Goal: Task Accomplishment & Management: Manage account settings

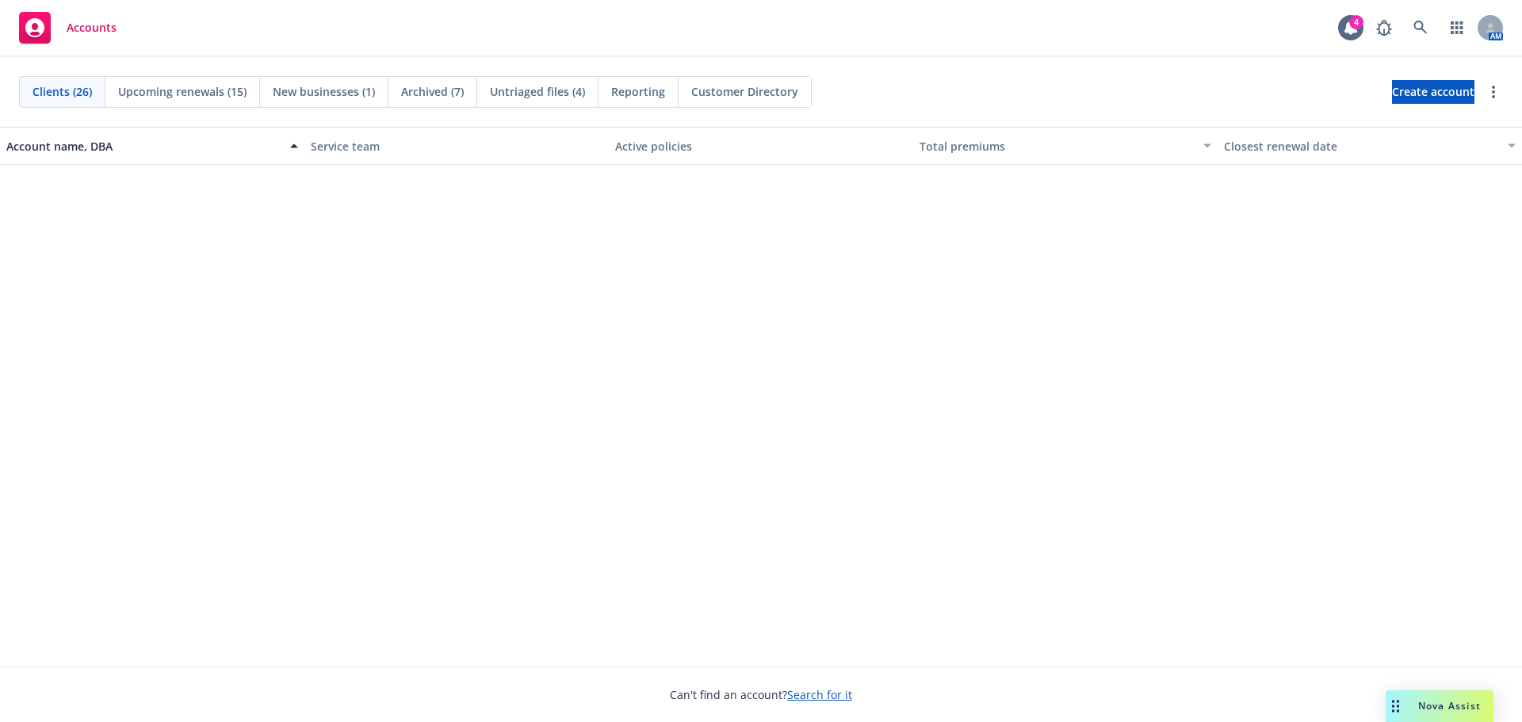
scroll to position [1147, 0]
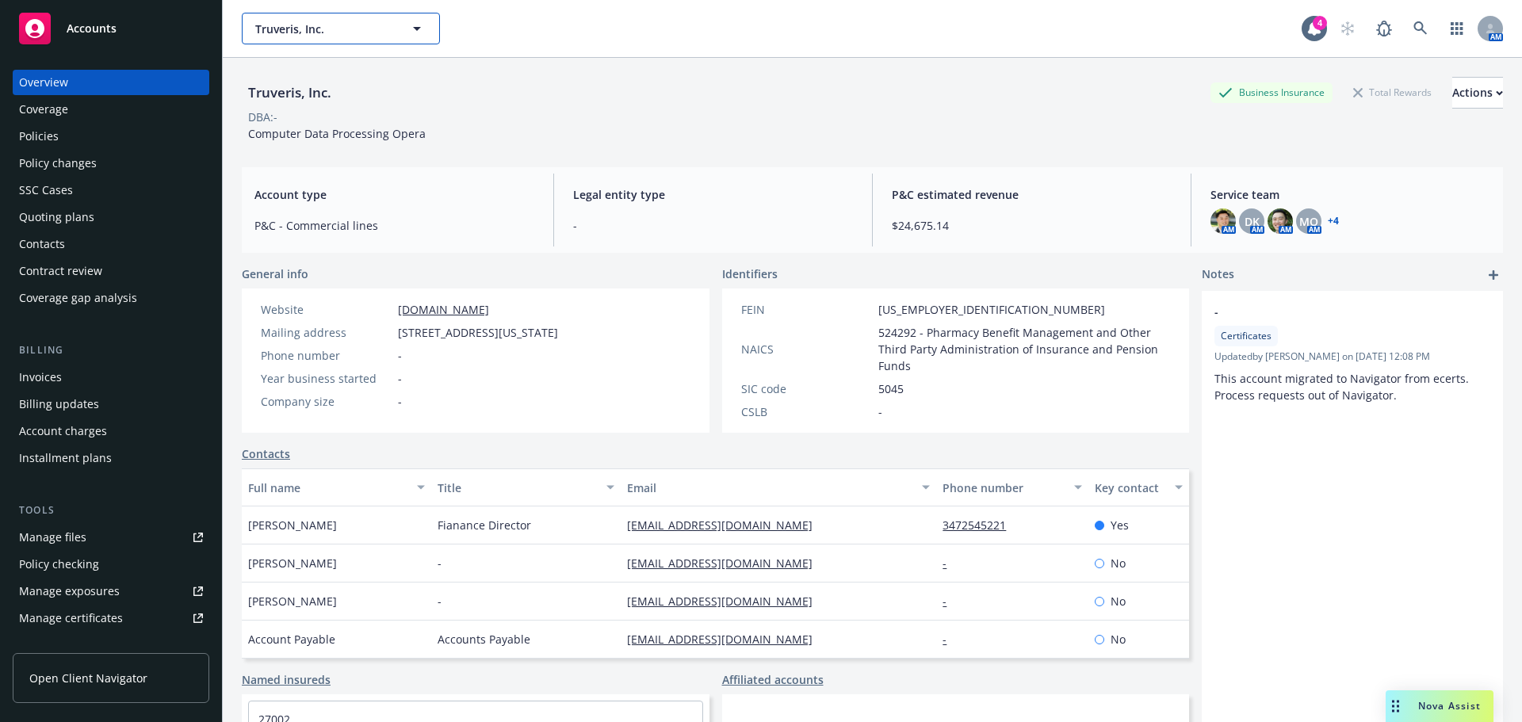
drag, startPoint x: 313, startPoint y: 15, endPoint x: 327, endPoint y: 30, distance: 20.2
click at [313, 17] on button "Truveris, Inc." at bounding box center [341, 29] width 198 height 32
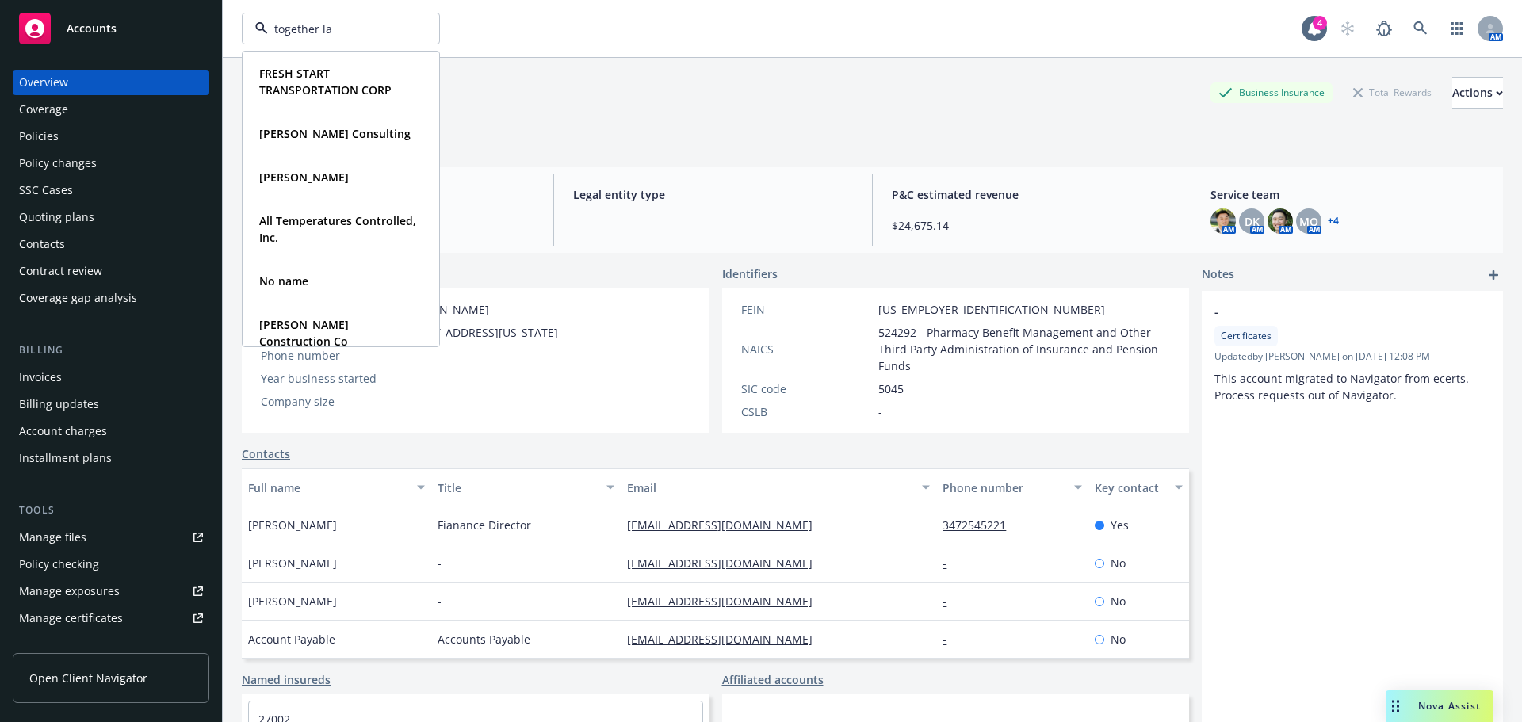
type input "together lab"
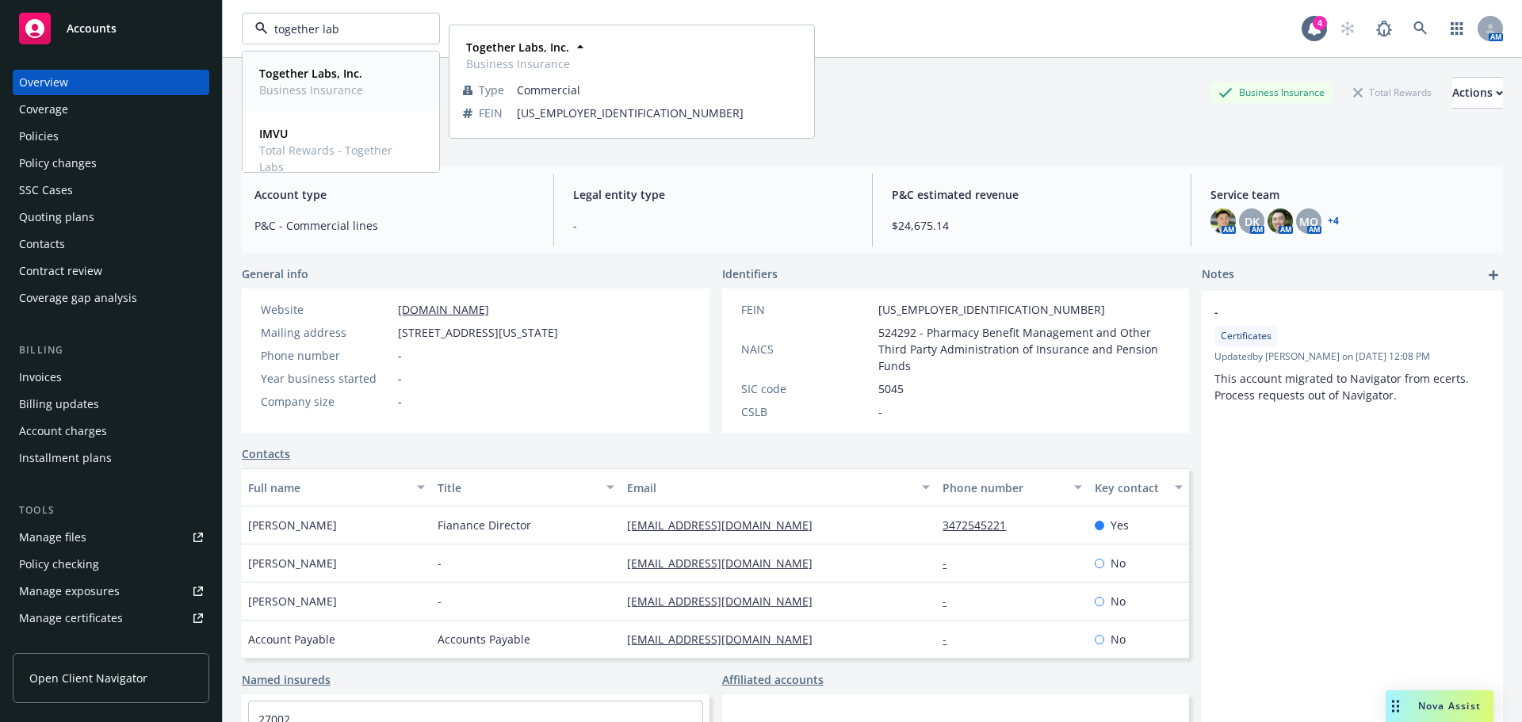
click at [337, 81] on div "Together Labs, Inc. Business Insurance" at bounding box center [311, 81] width 104 height 33
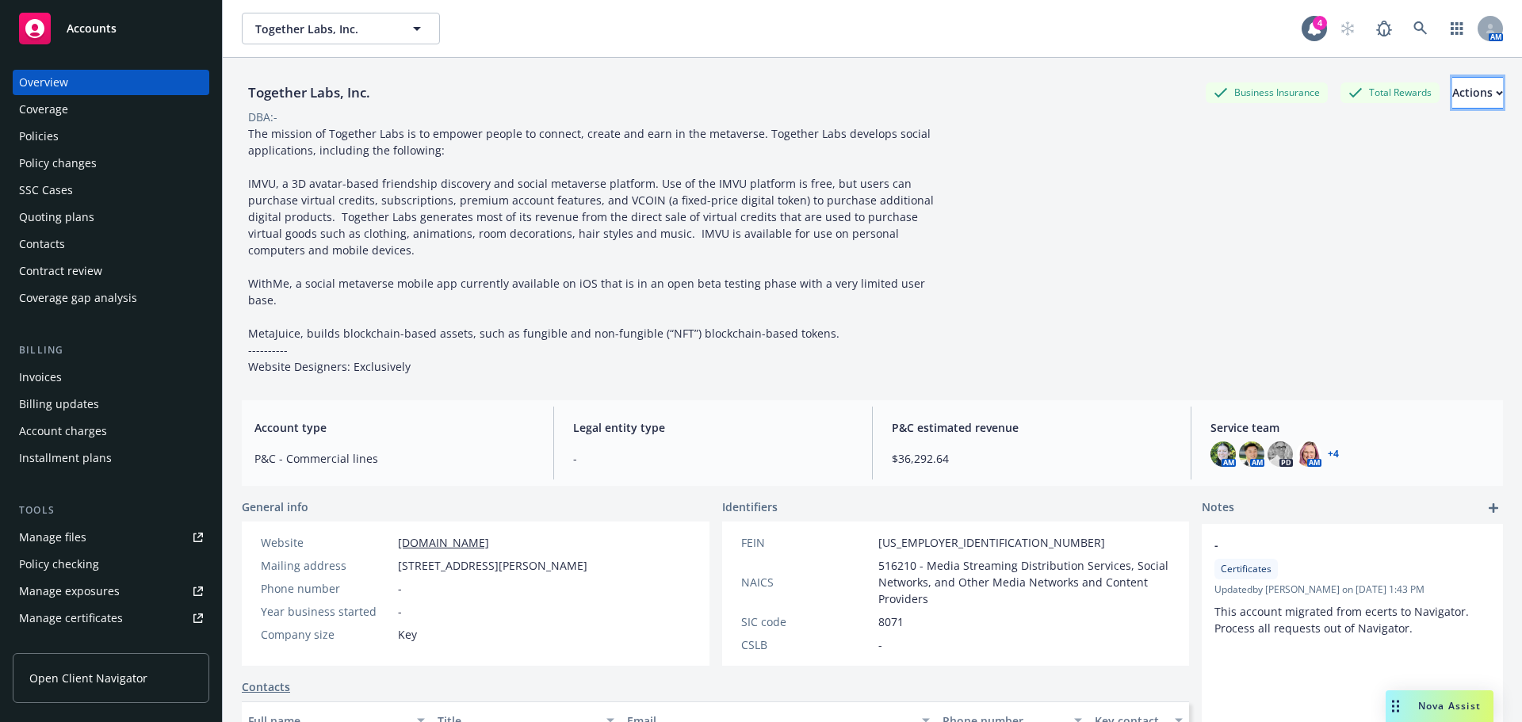
click at [1481, 97] on button "Actions" at bounding box center [1477, 93] width 51 height 32
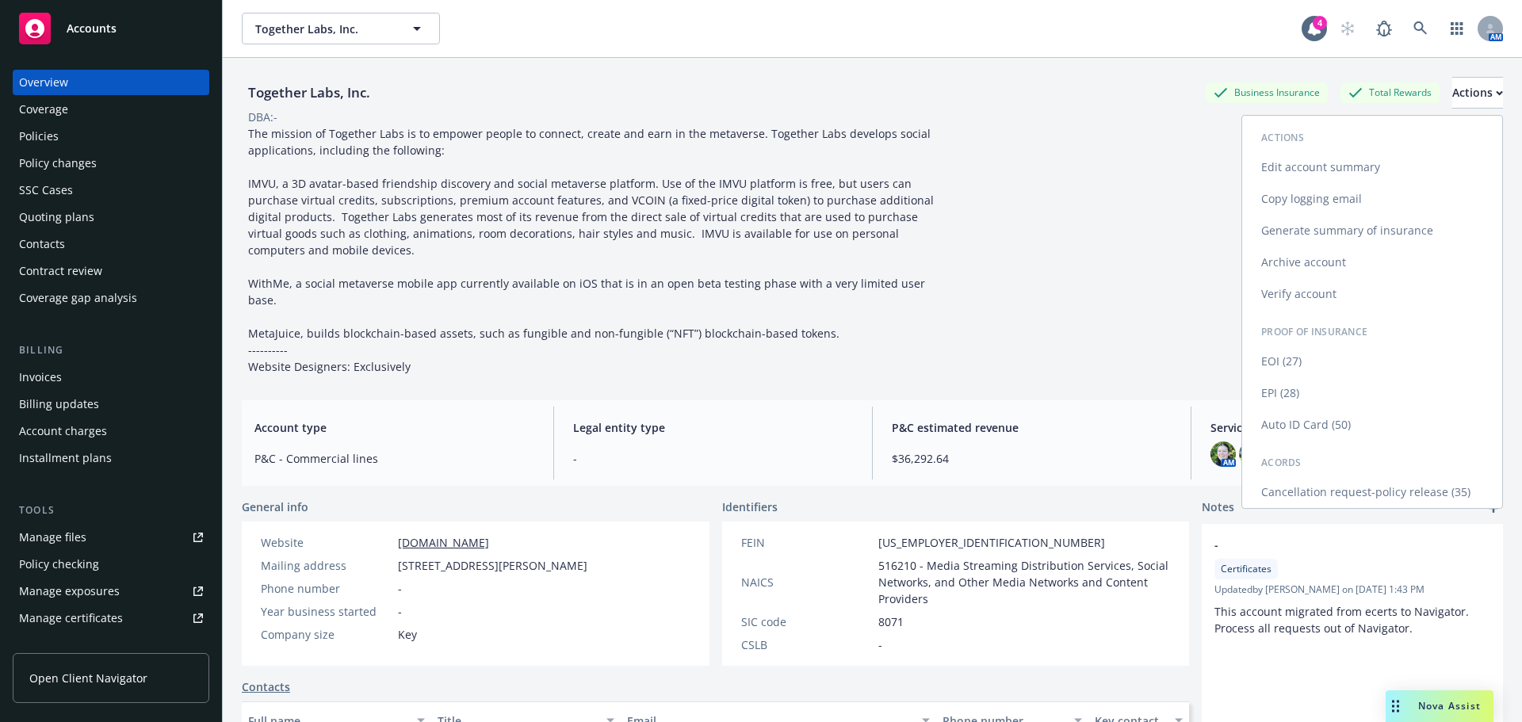
click at [1376, 166] on link "Edit account summary" at bounding box center [1372, 167] width 260 height 32
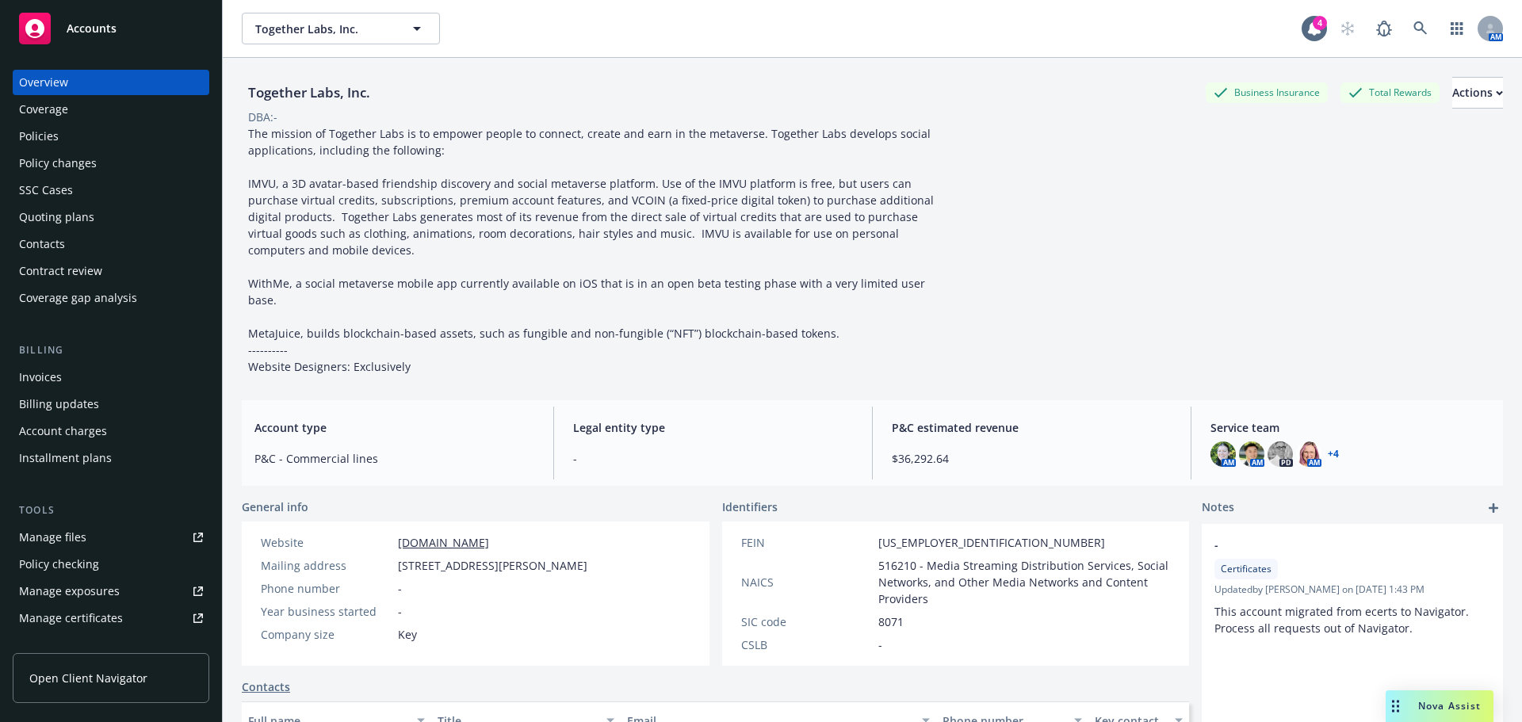
select select "US"
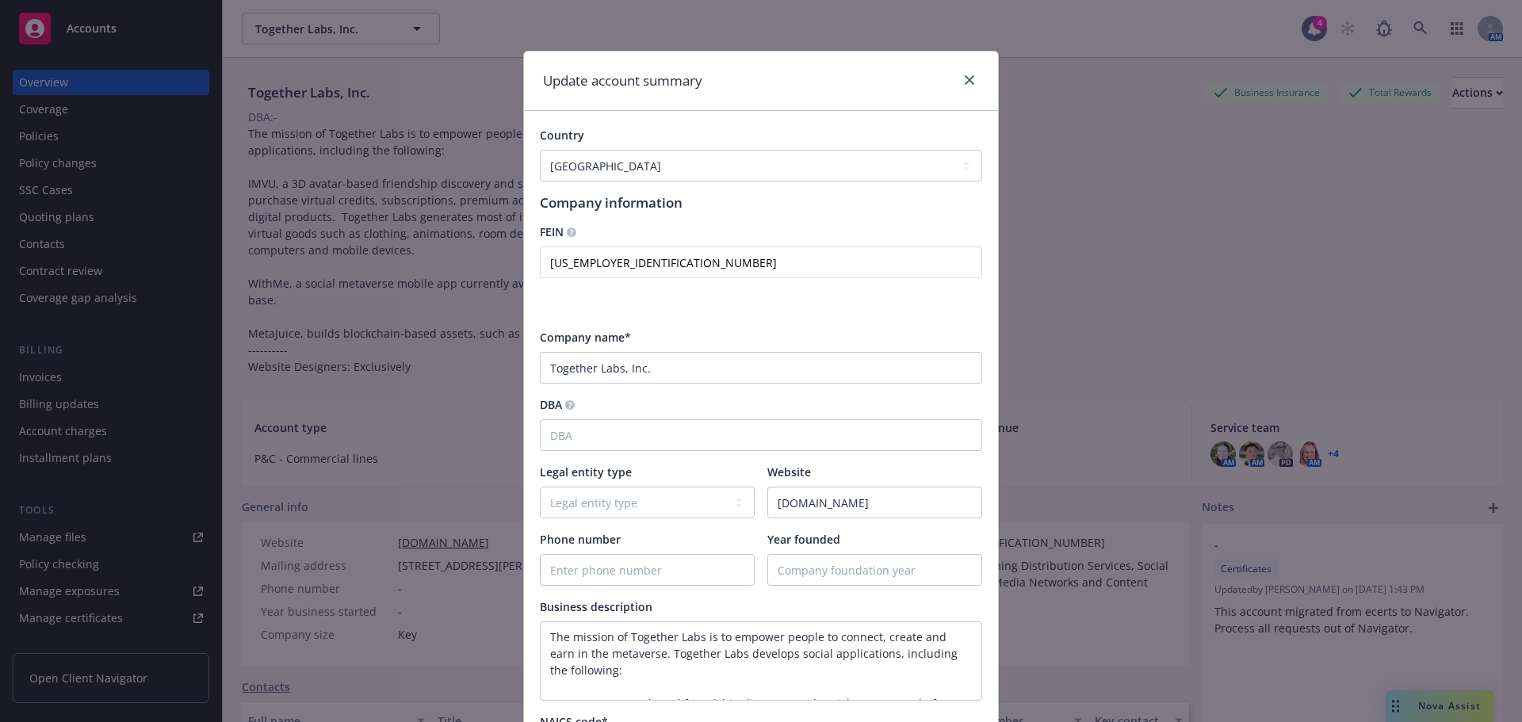
type textarea "The mission of Together Labs is to empower people to connect, create and earn i…"
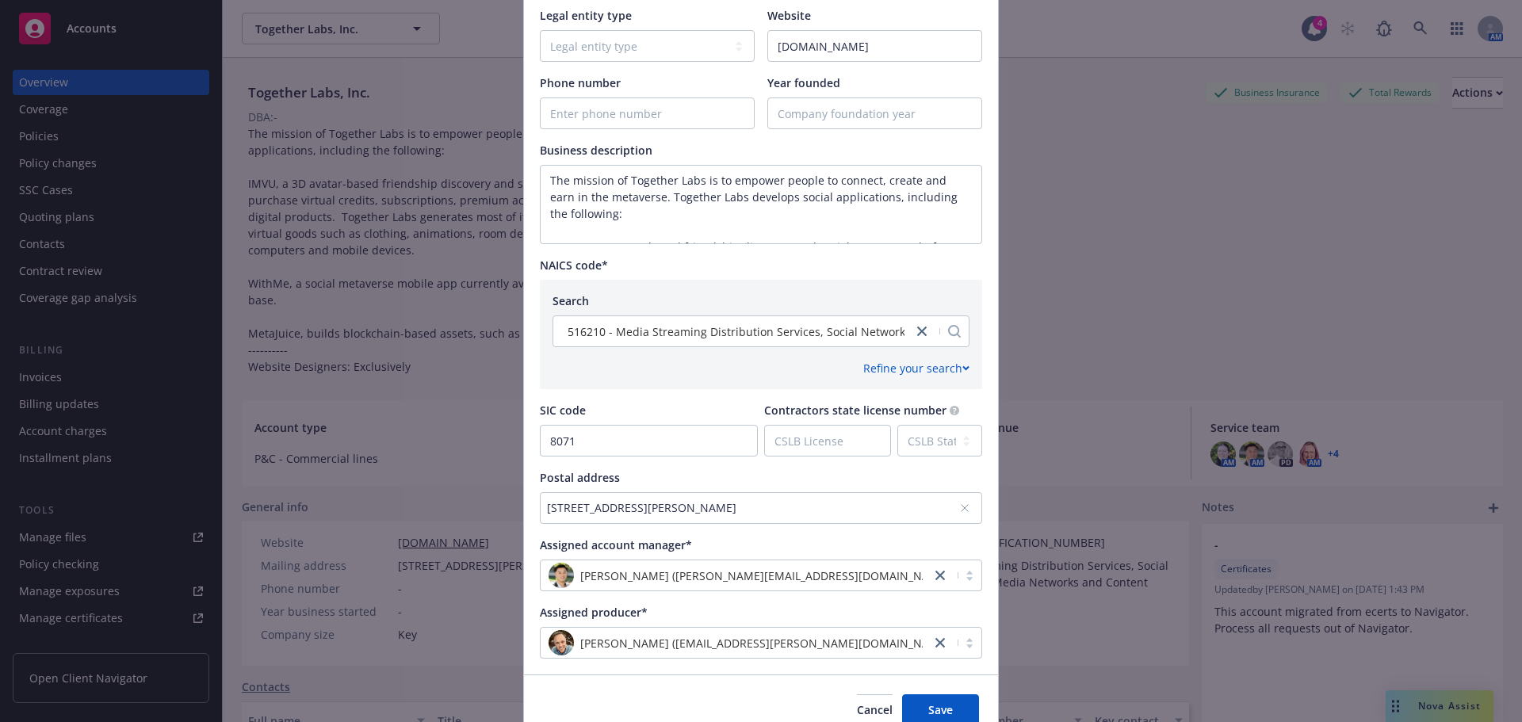
scroll to position [566, 0]
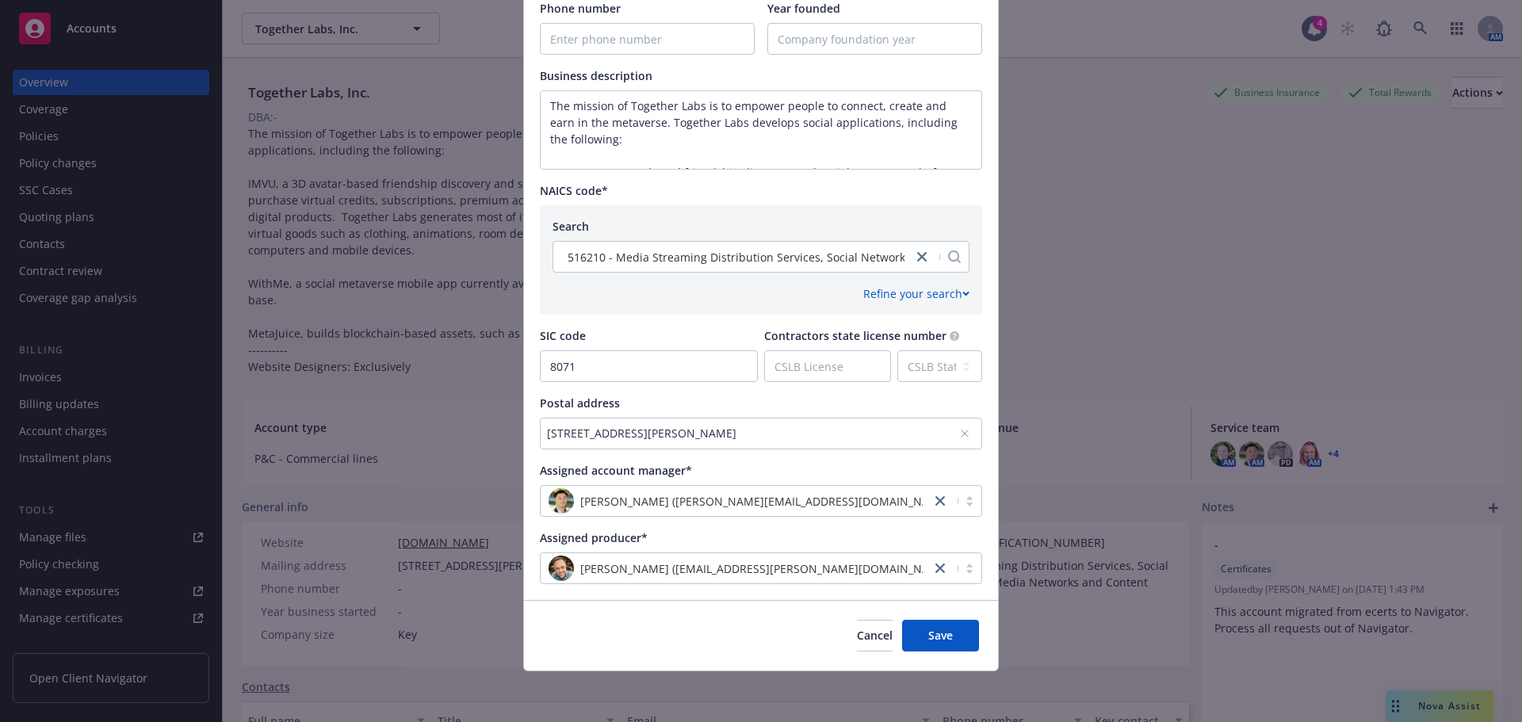
click at [865, 438] on div "[STREET_ADDRESS][PERSON_NAME]" at bounding box center [753, 433] width 412 height 17
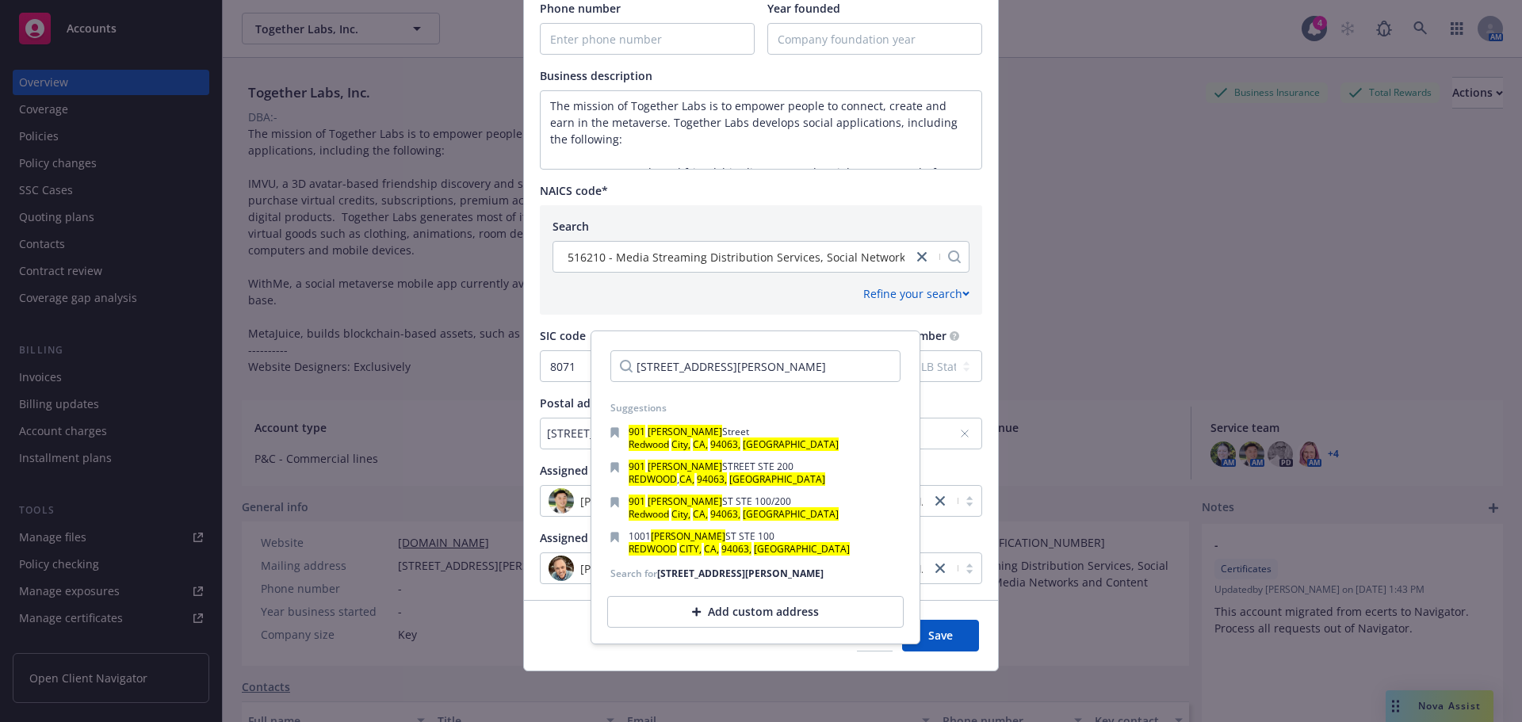
click at [869, 367] on input "[STREET_ADDRESS][PERSON_NAME]" at bounding box center [755, 366] width 290 height 32
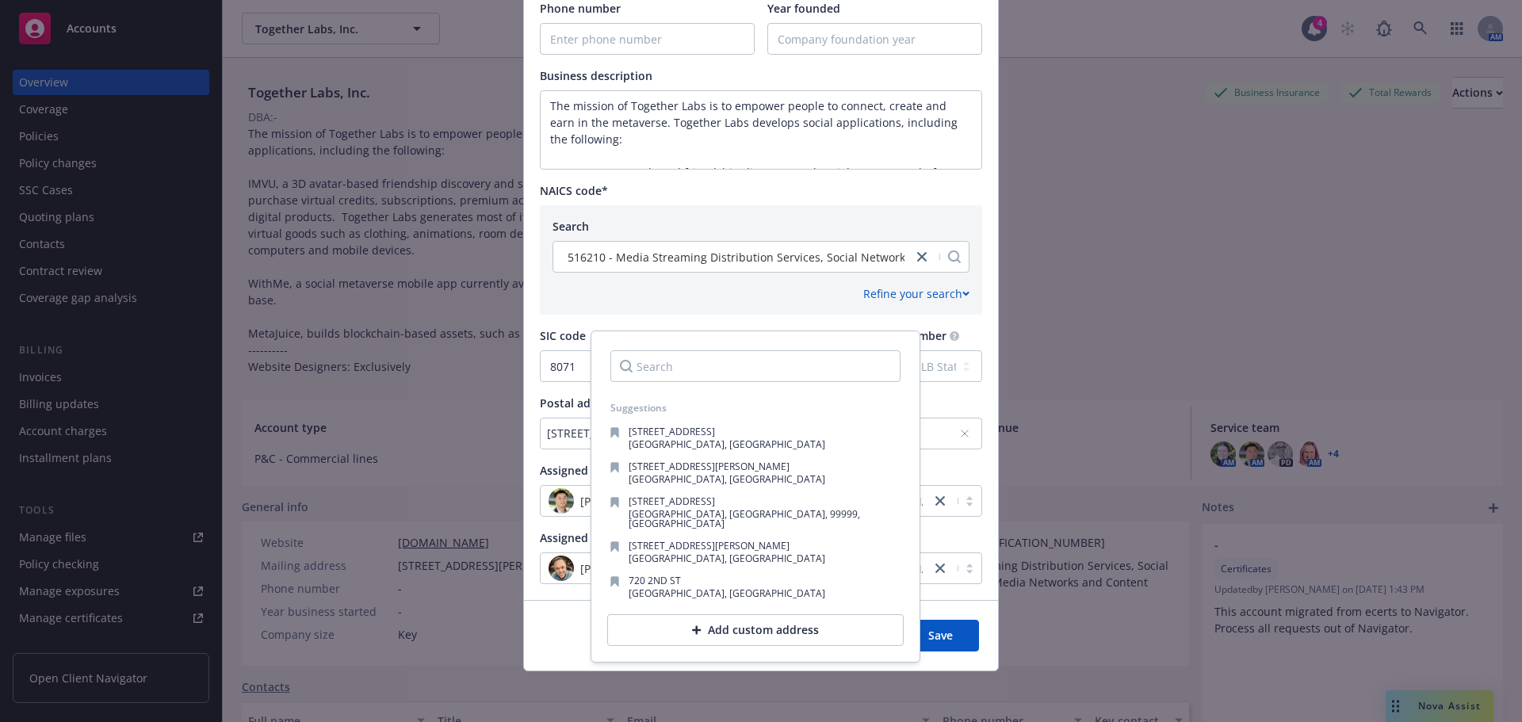
click at [778, 374] on input "Search" at bounding box center [755, 366] width 290 height 32
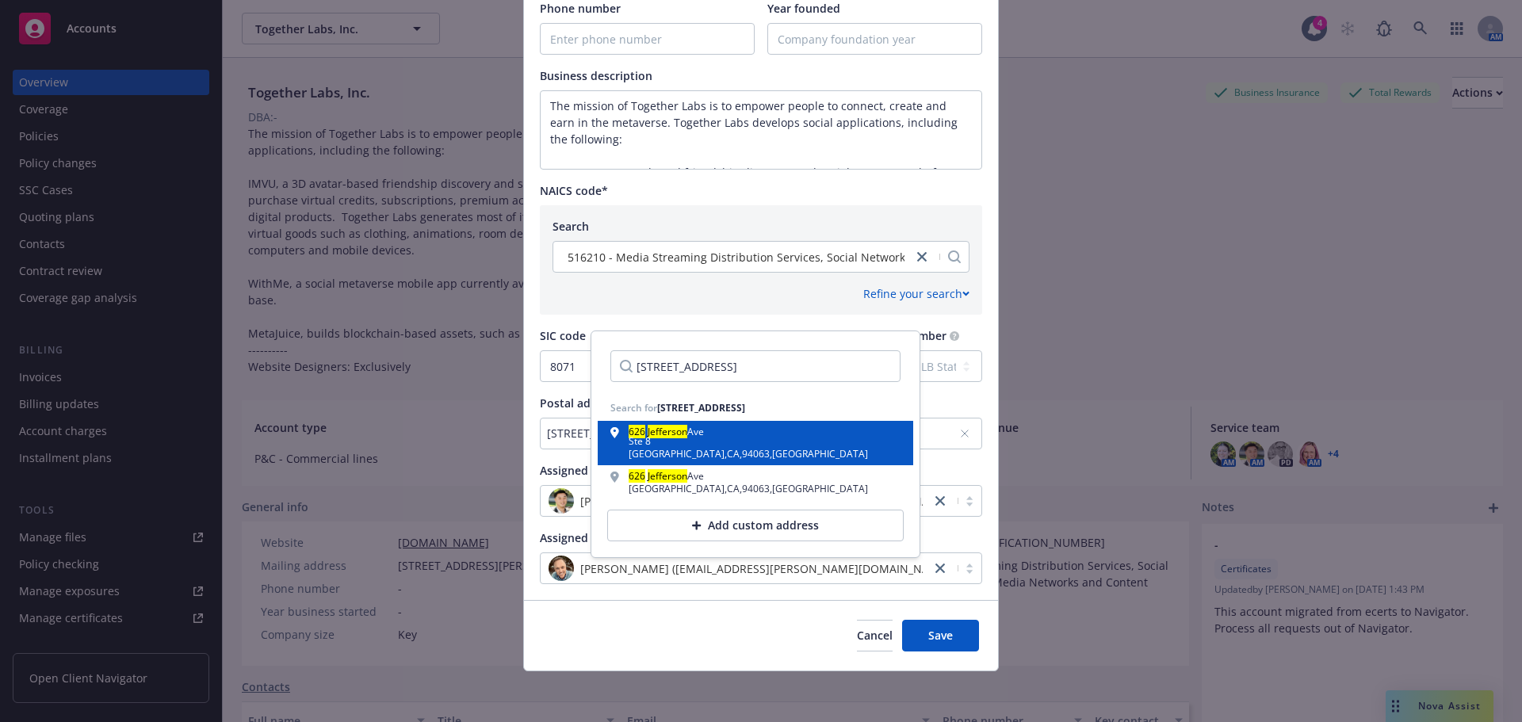
type input "[STREET_ADDRESS]"
click at [648, 442] on div "Ste 8" at bounding box center [748, 442] width 239 height 10
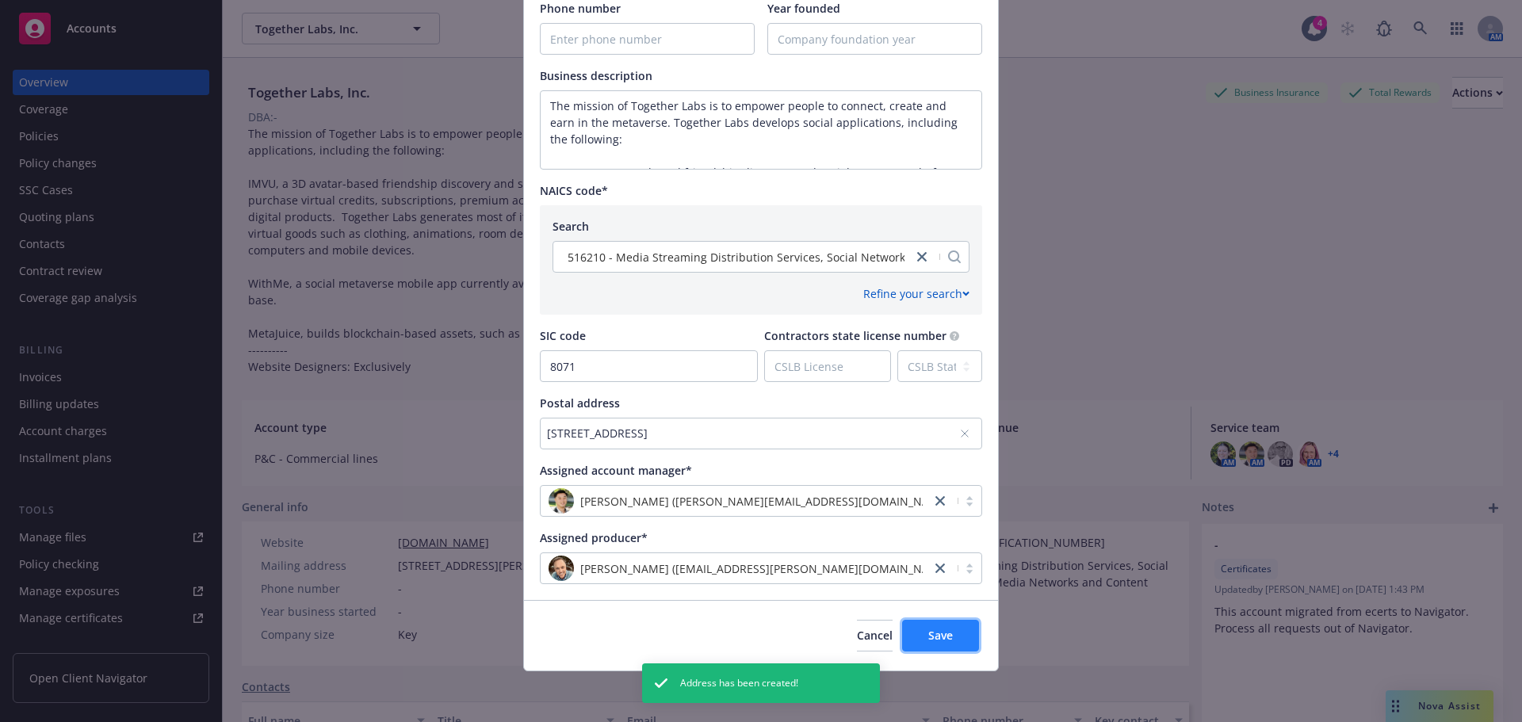
click at [938, 636] on span "Save" at bounding box center [940, 635] width 25 height 15
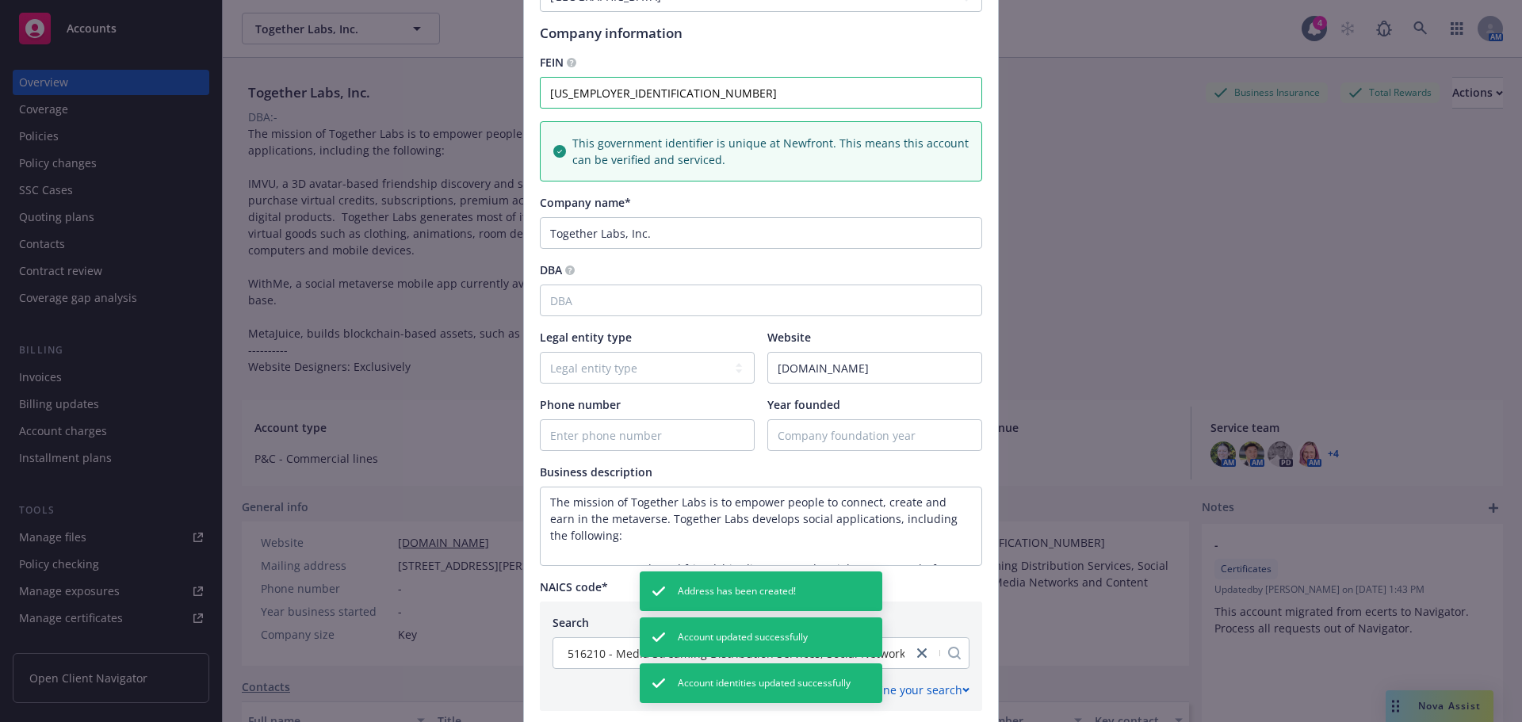
scroll to position [0, 0]
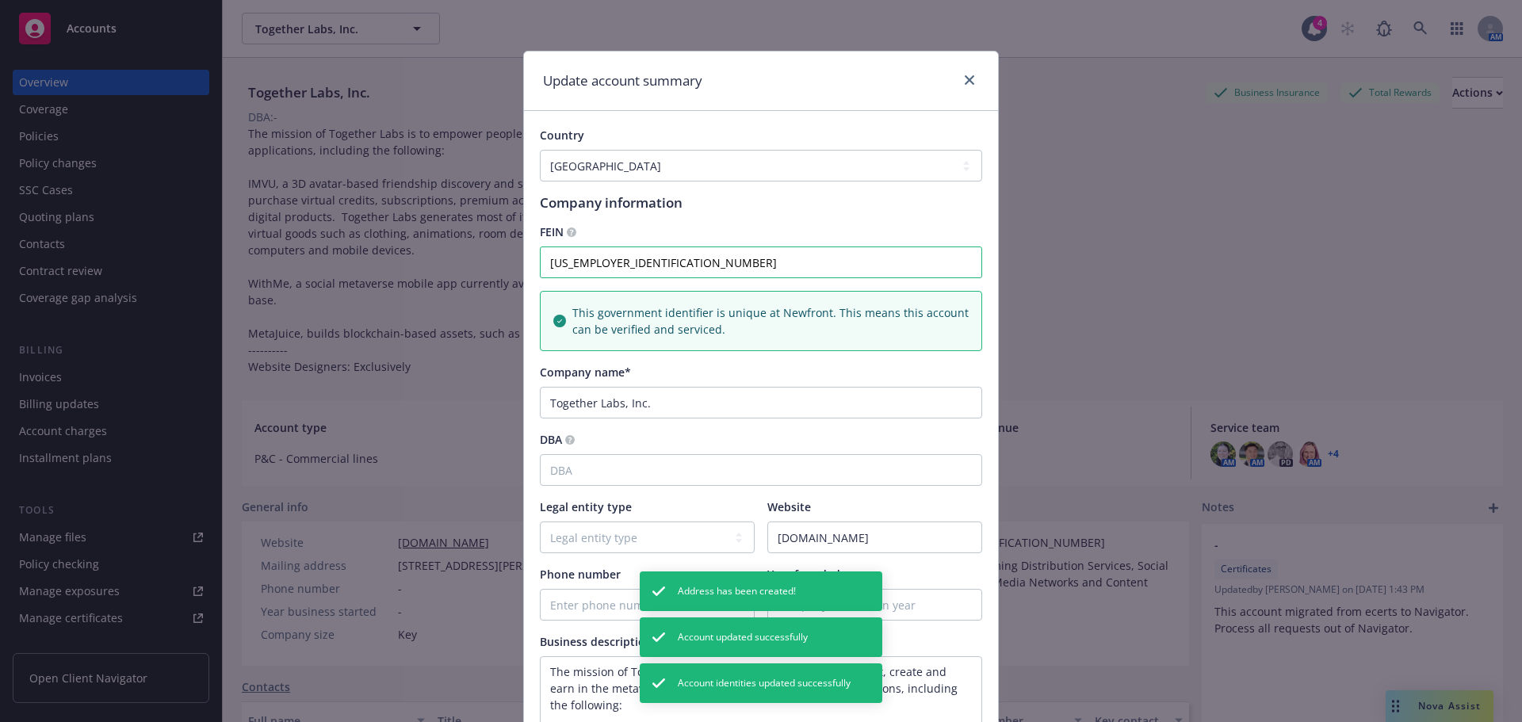
type textarea "The mission of Together Labs is to empower people to connect, create and earn i…"
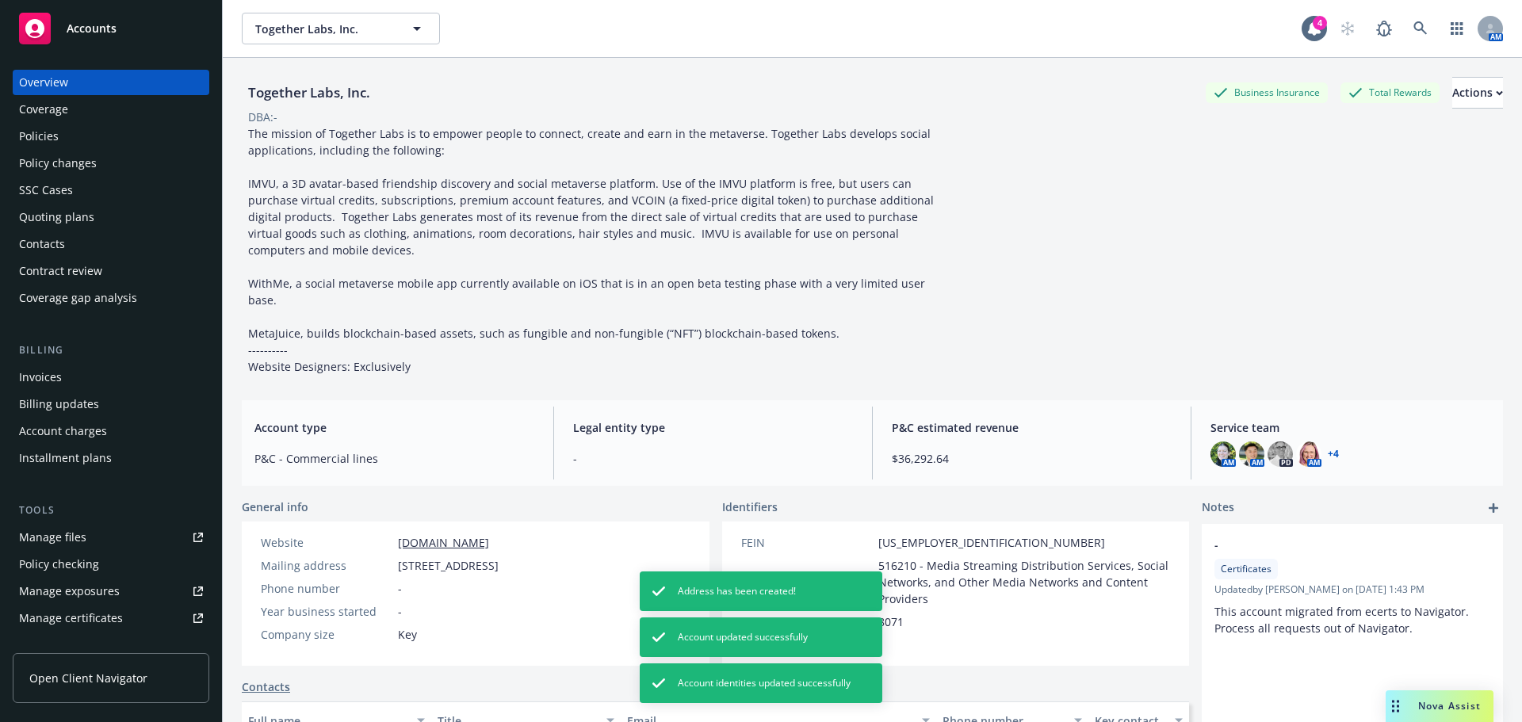
click at [97, 609] on div "Manage certificates" at bounding box center [71, 618] width 104 height 25
